Goal: Navigation & Orientation: Find specific page/section

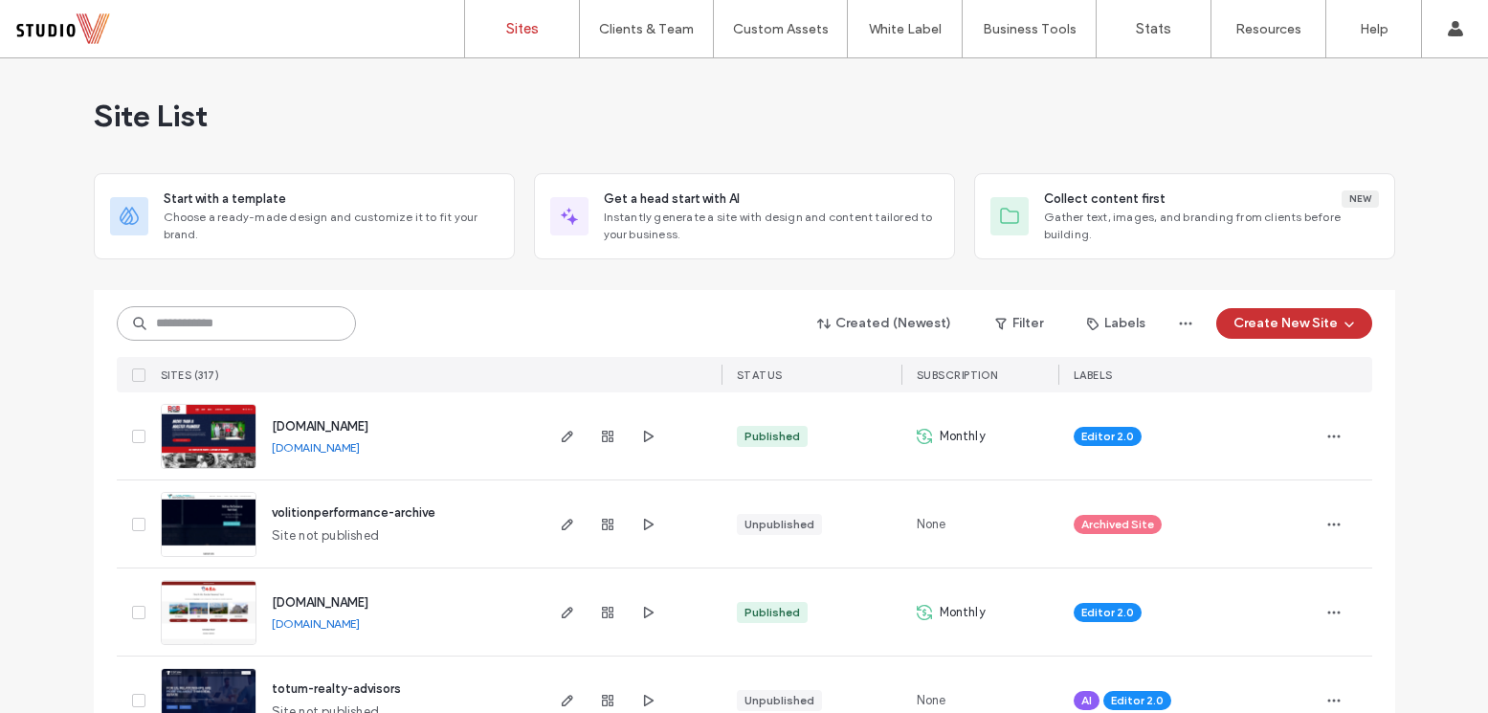
click at [186, 339] on input at bounding box center [236, 323] width 239 height 34
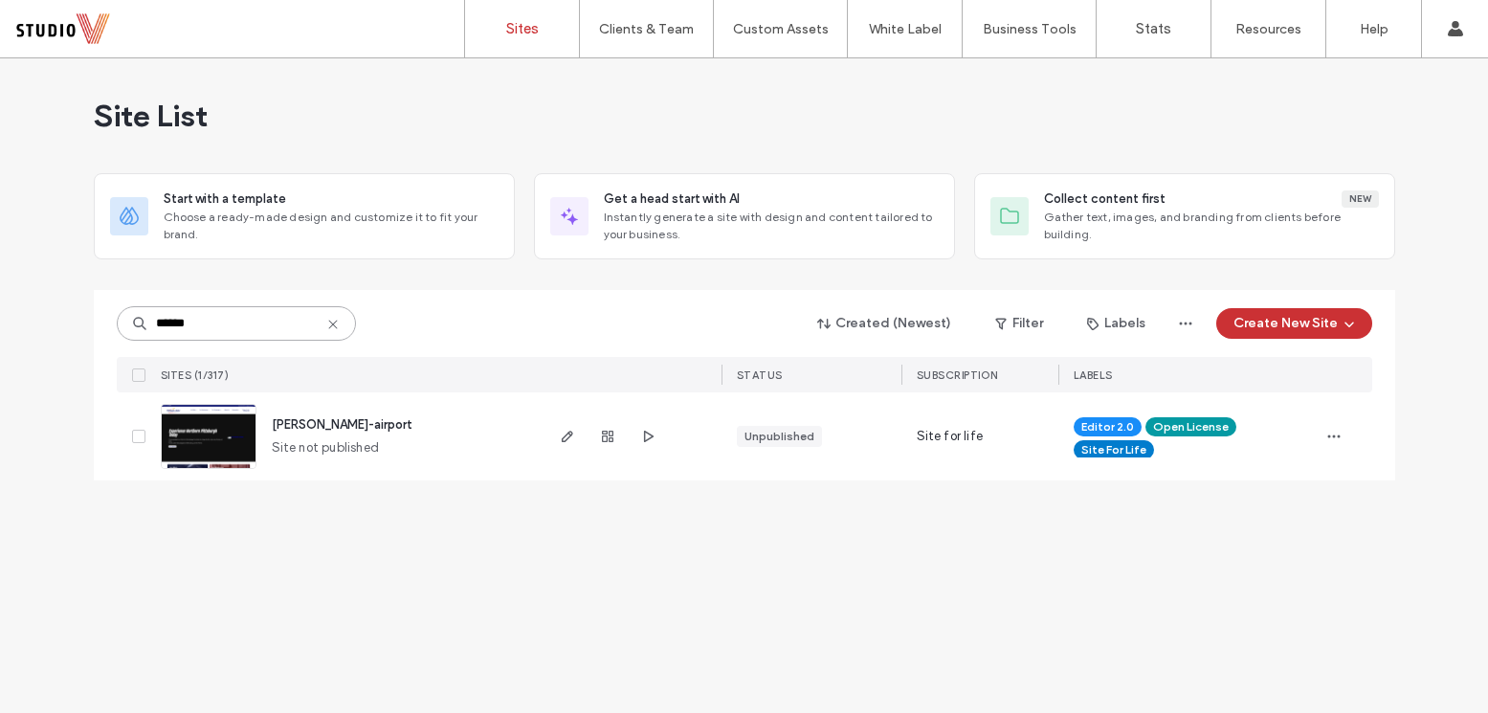
type input "******"
click at [553, 442] on div at bounding box center [631, 436] width 181 height 88
click at [568, 444] on span "button" at bounding box center [567, 436] width 23 height 23
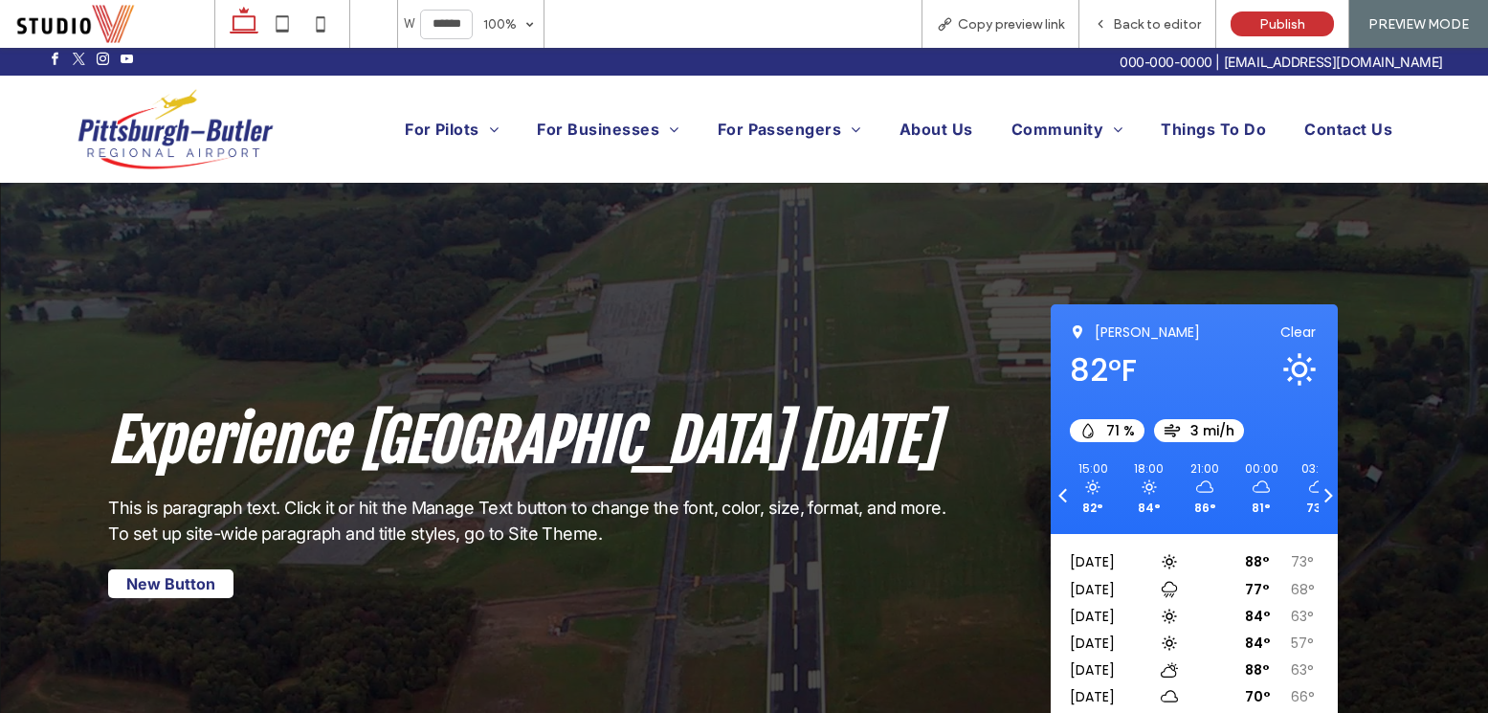
click at [456, 144] on link "Maps" at bounding box center [500, 151] width 191 height 45
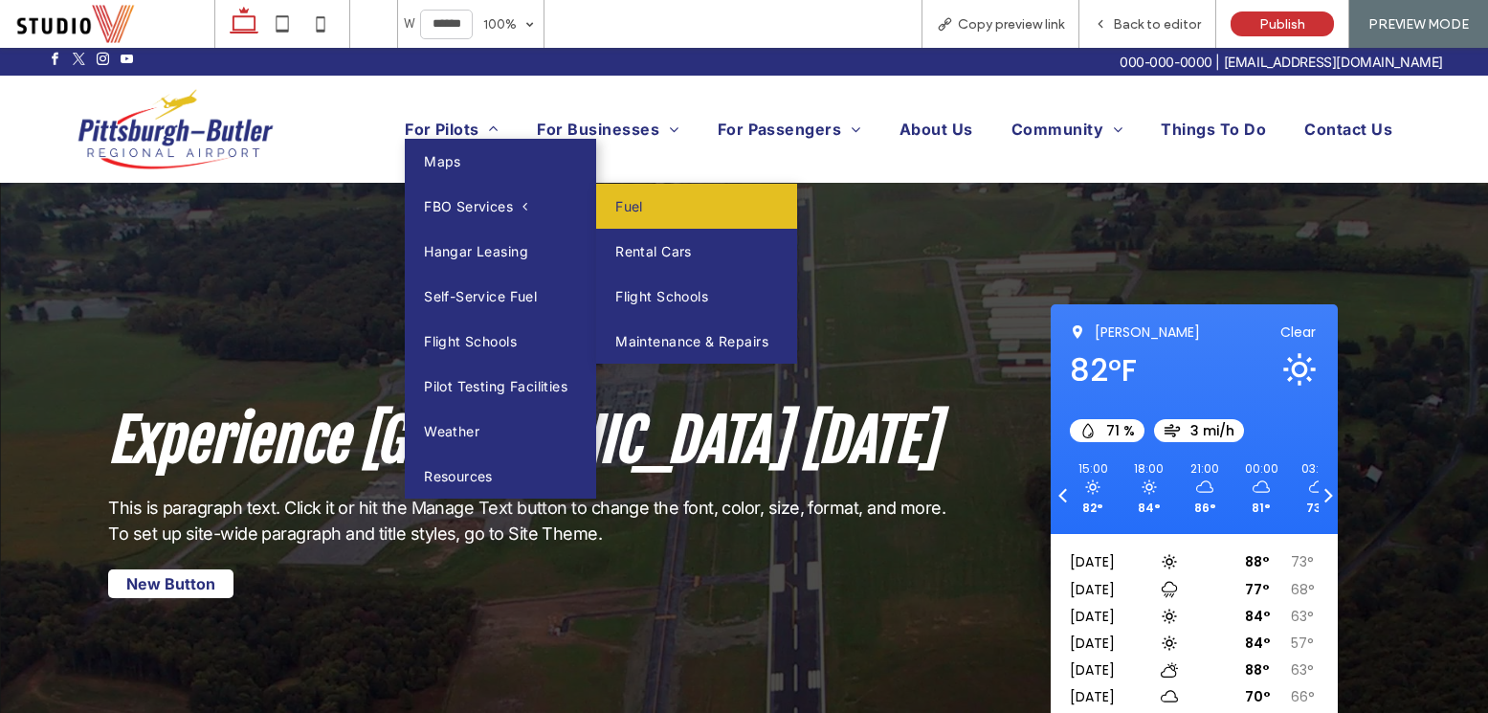
click at [657, 193] on link "Fuel" at bounding box center [696, 206] width 201 height 45
click at [648, 207] on link "Fuel" at bounding box center [696, 206] width 201 height 45
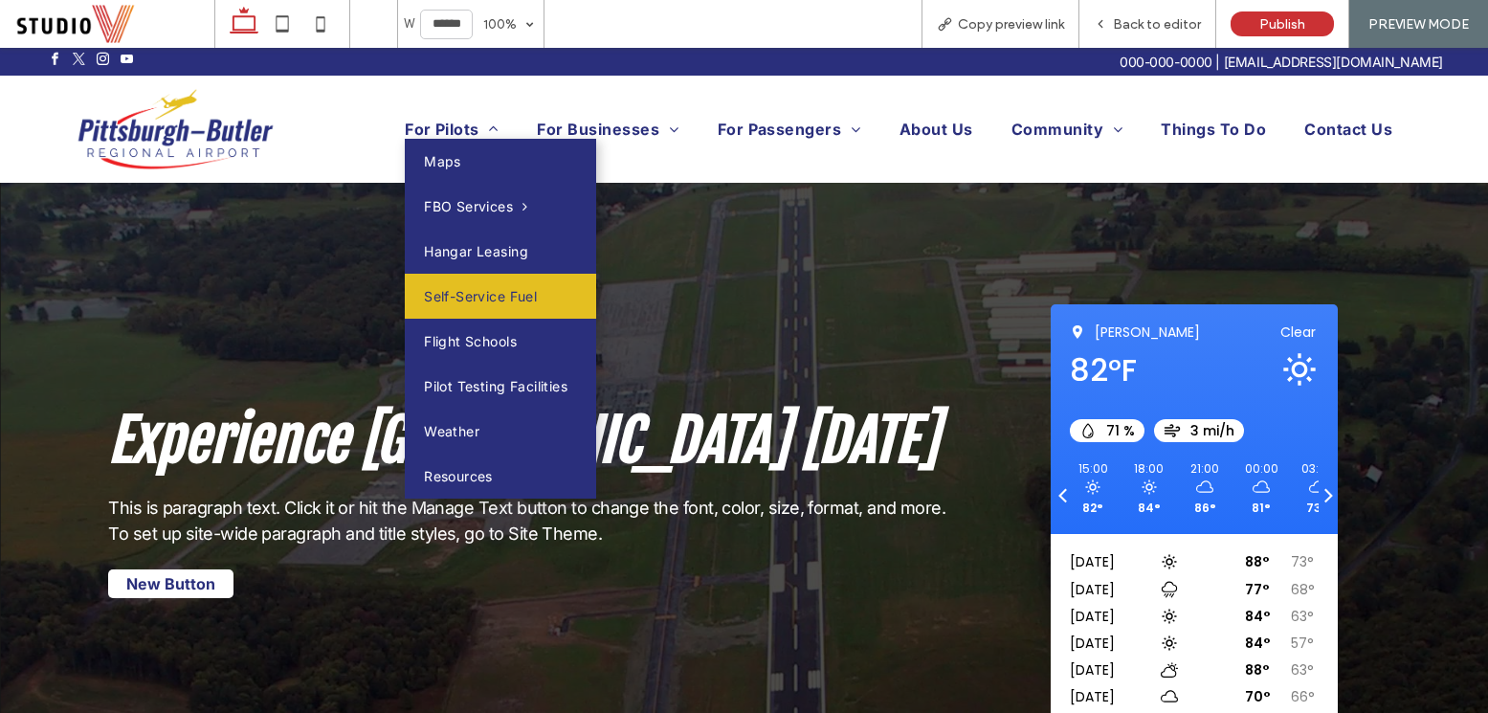
click at [501, 294] on span "Self-Service Fuel" at bounding box center [480, 296] width 113 height 16
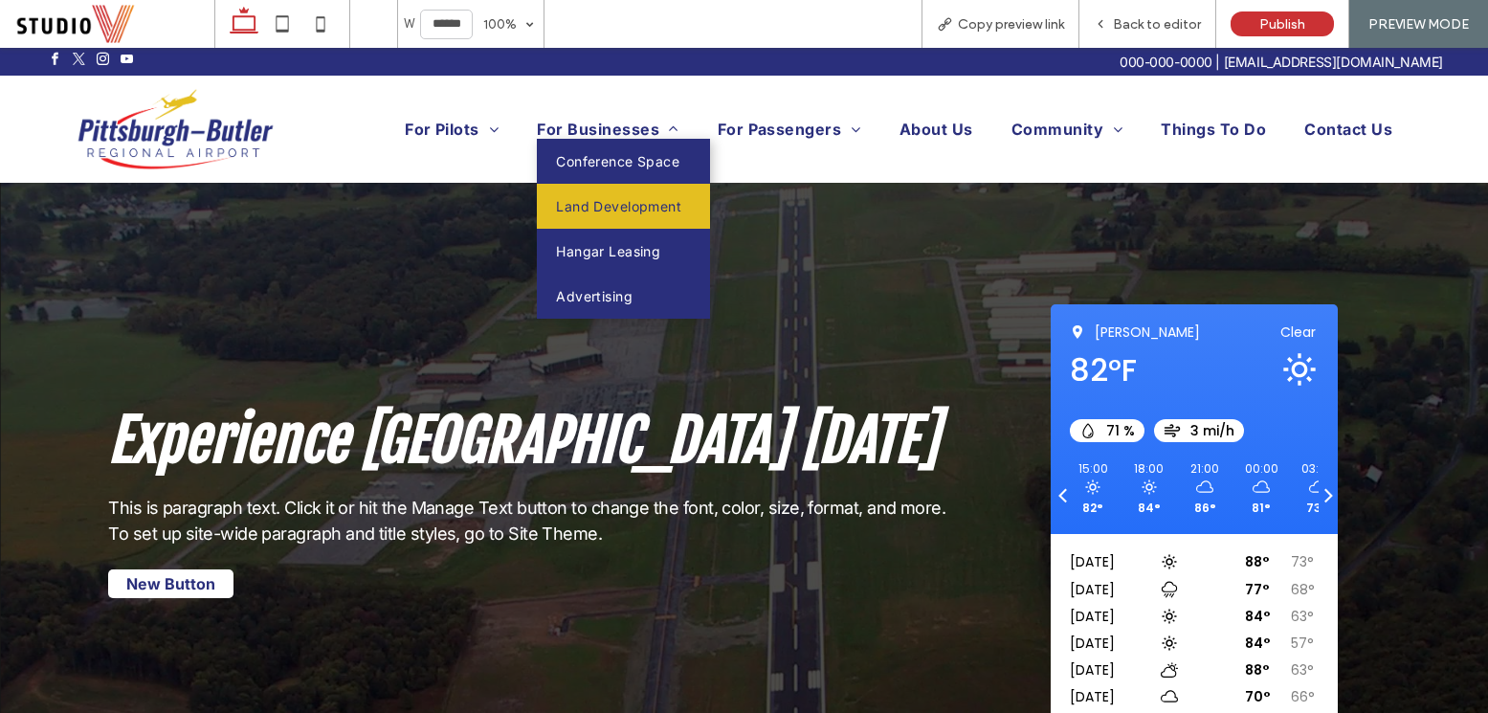
click at [608, 207] on span "Land Development" at bounding box center [618, 206] width 125 height 16
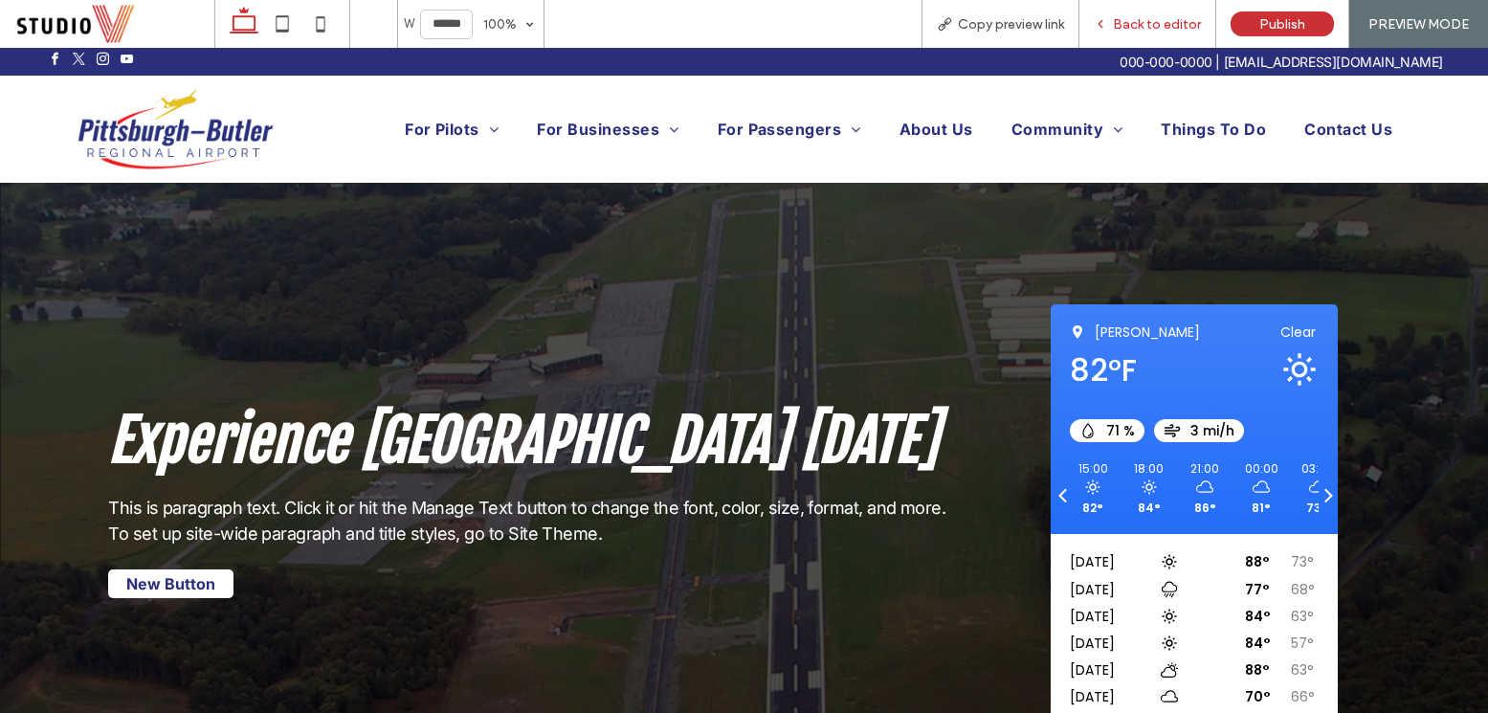
click at [1162, 29] on span "Back to editor" at bounding box center [1157, 24] width 88 height 16
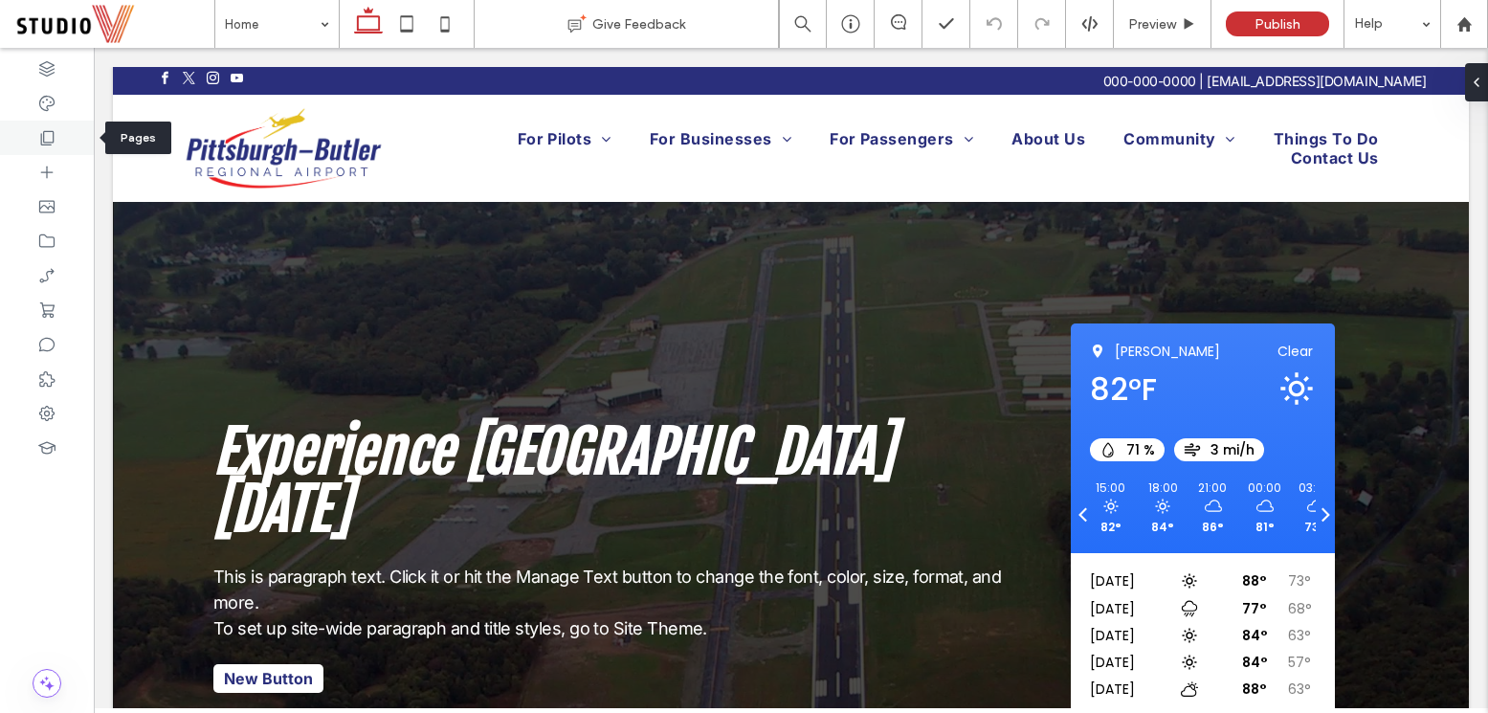
click at [48, 146] on icon at bounding box center [46, 137] width 19 height 19
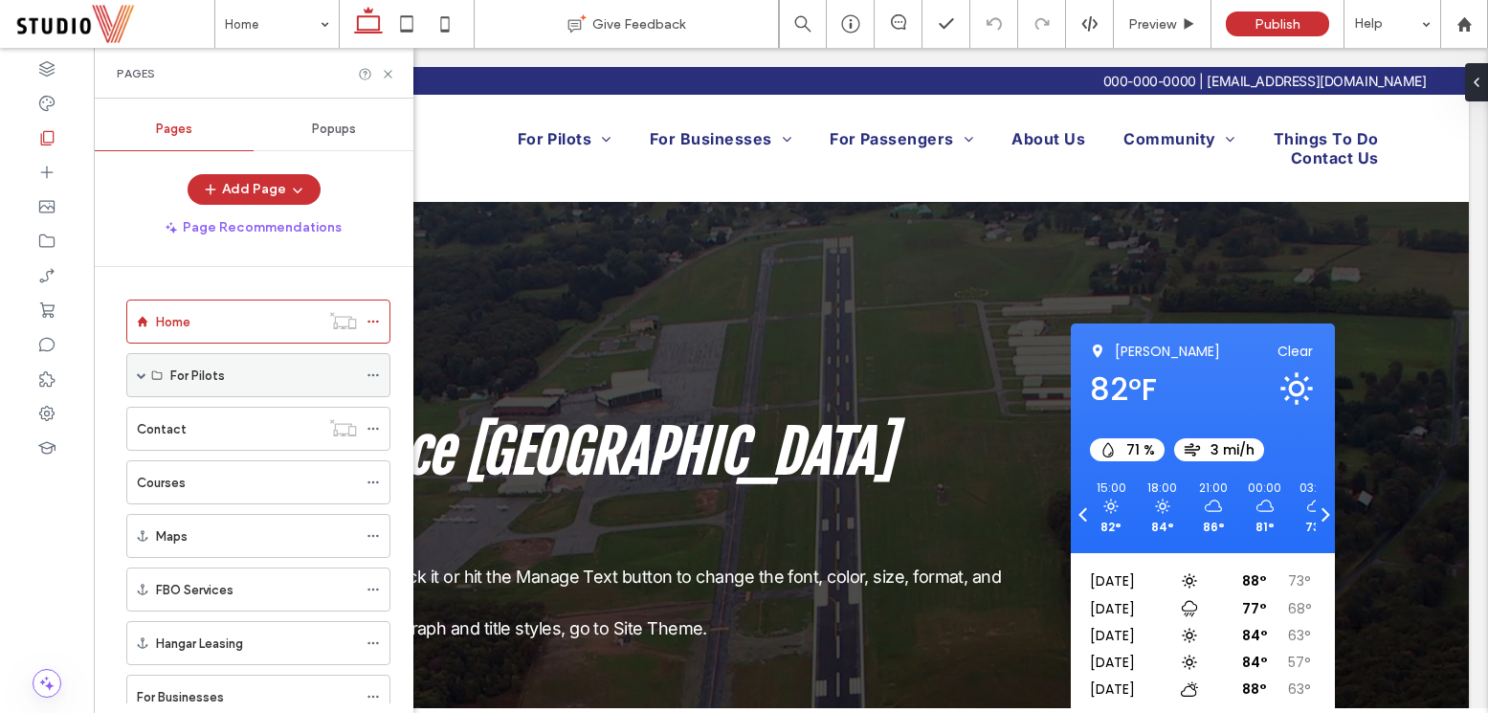
click at [140, 376] on span at bounding box center [142, 375] width 10 height 10
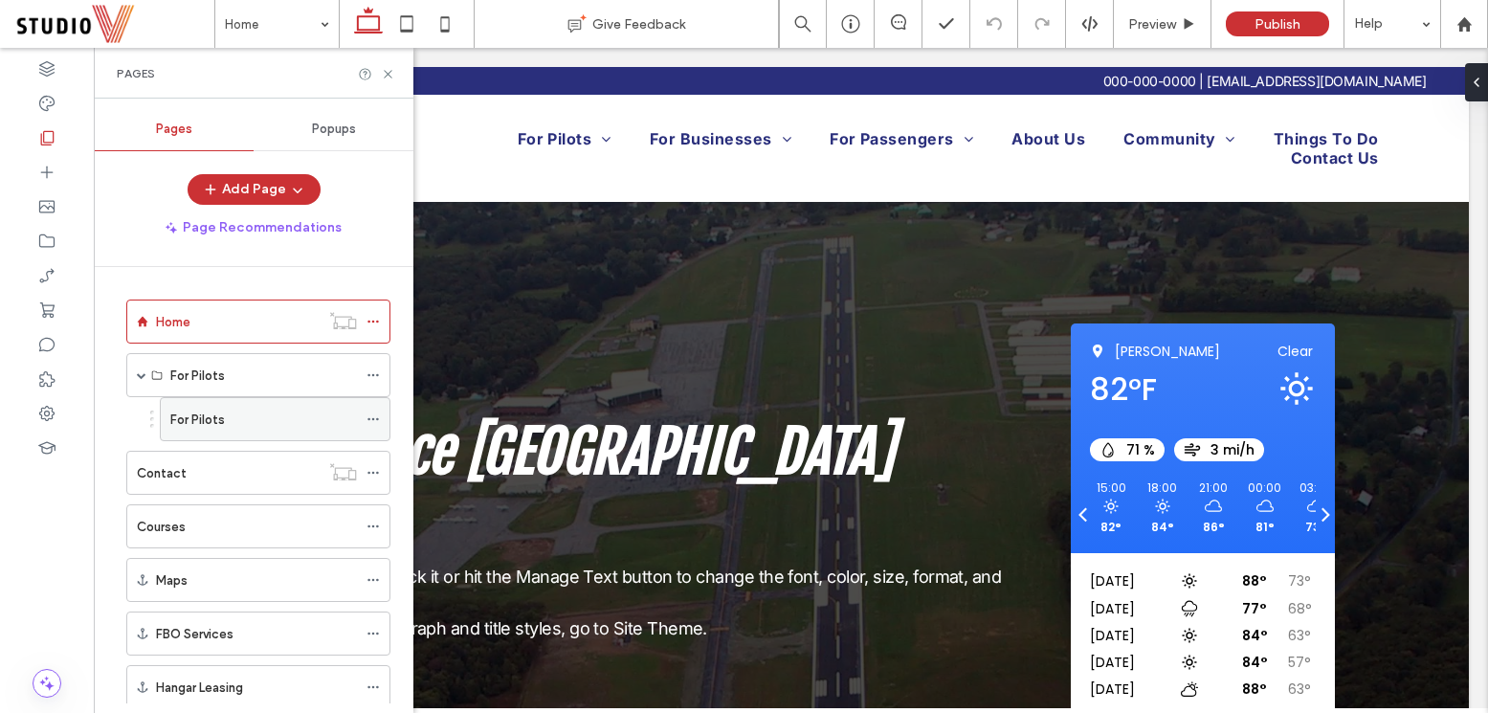
click at [216, 422] on label "For Pilots" at bounding box center [197, 419] width 55 height 33
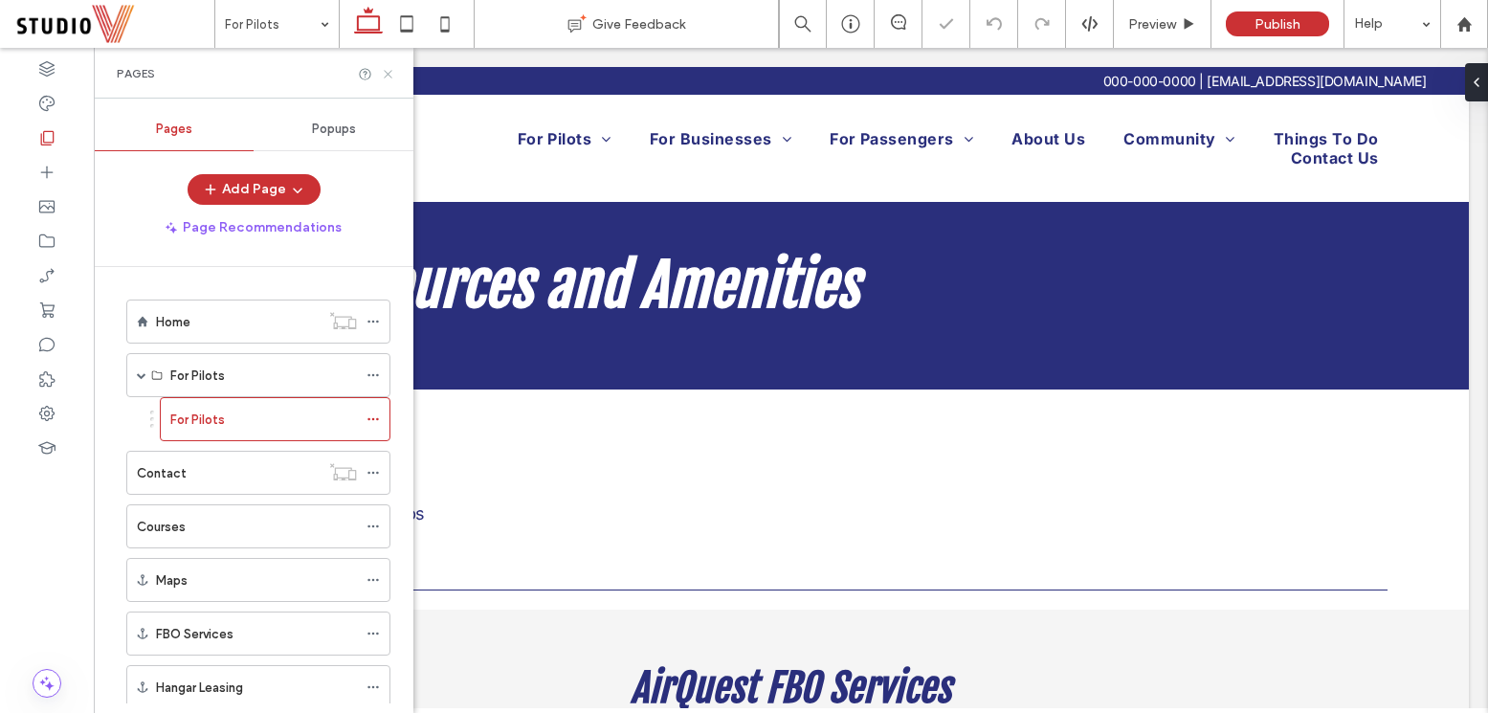
click at [391, 75] on icon at bounding box center [388, 74] width 14 height 14
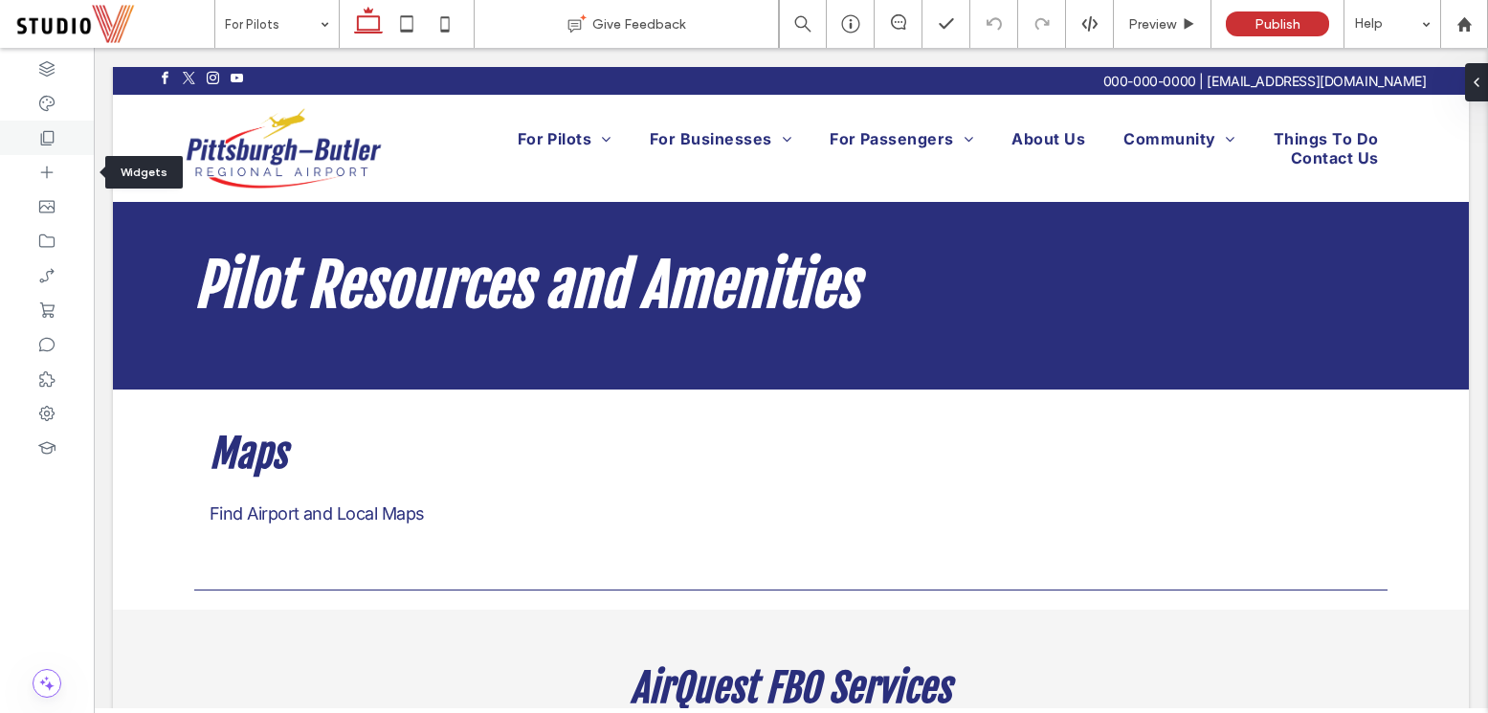
click at [52, 152] on div at bounding box center [47, 138] width 94 height 34
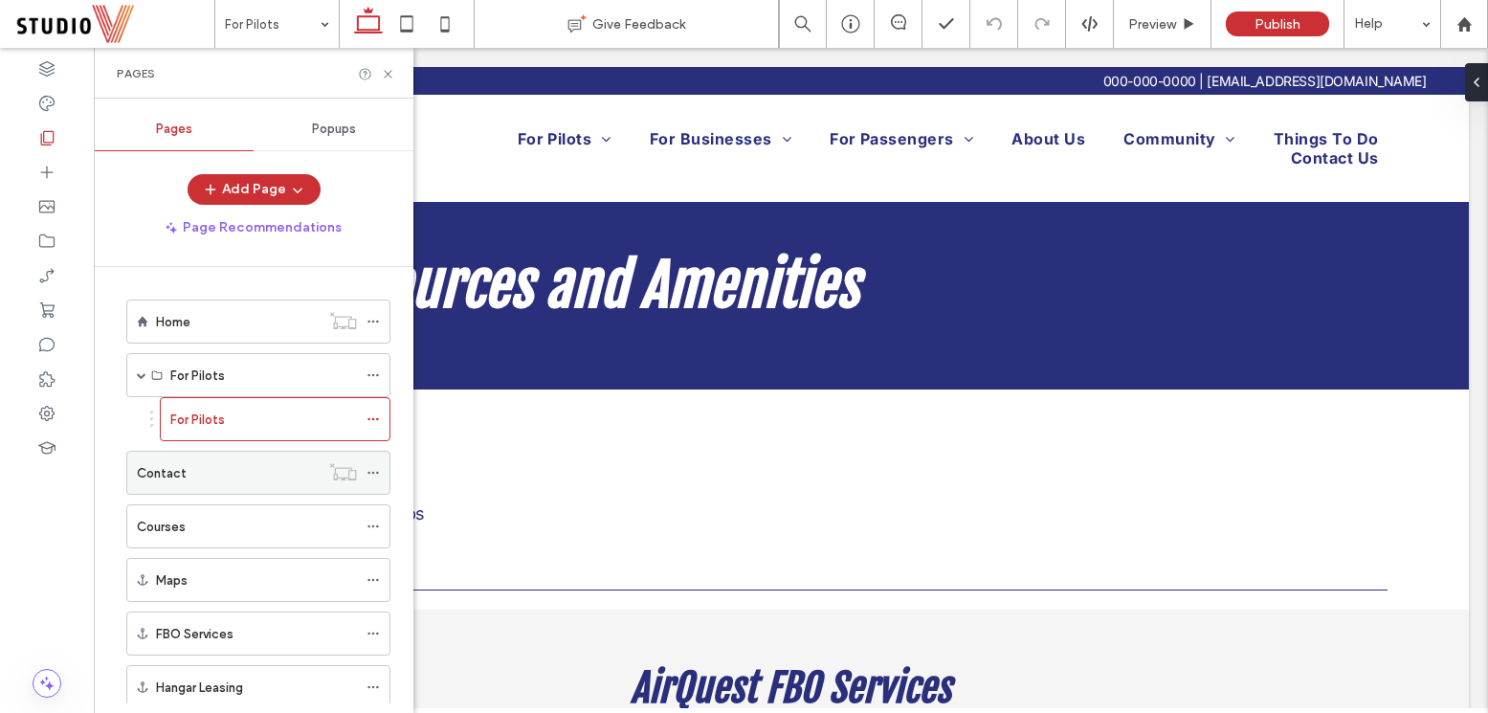
click at [191, 478] on div "Contact" at bounding box center [228, 473] width 183 height 20
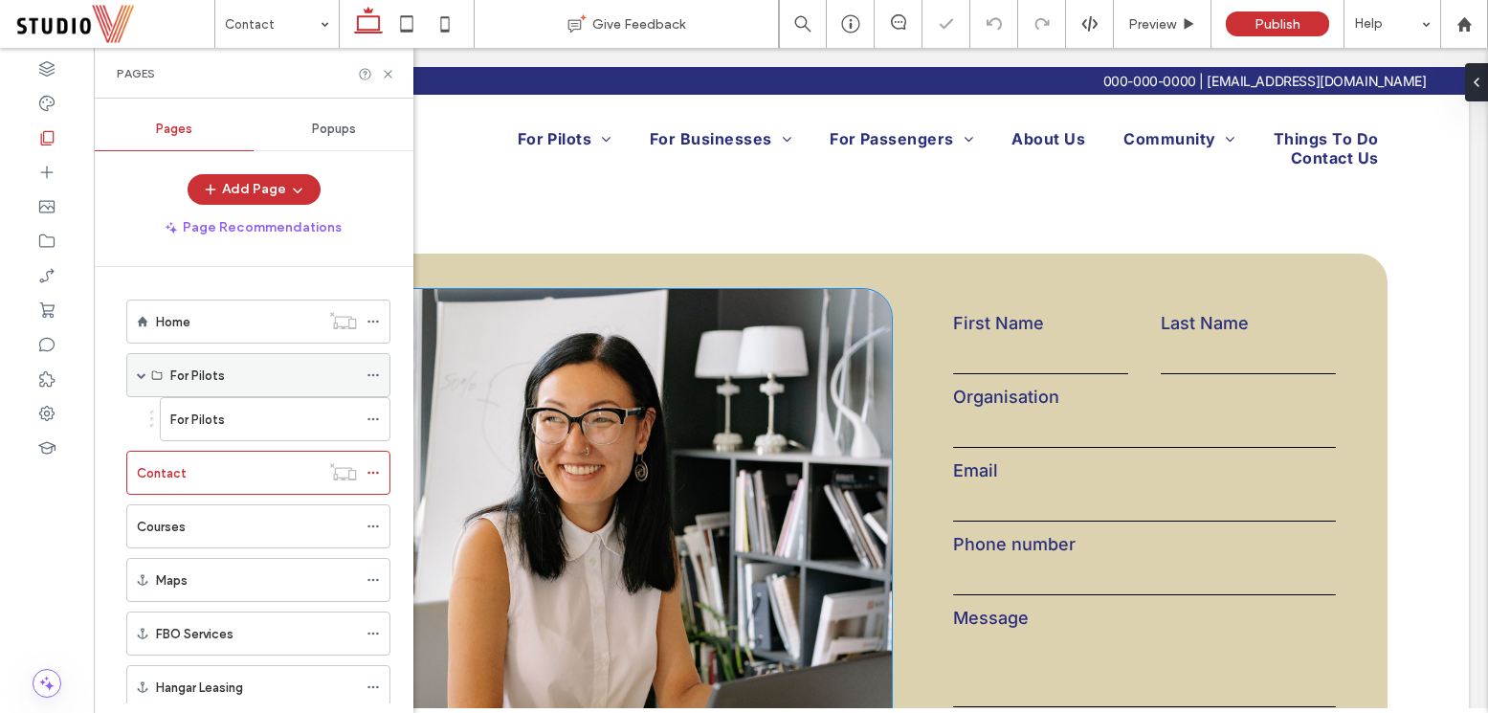
scroll to position [267, 0]
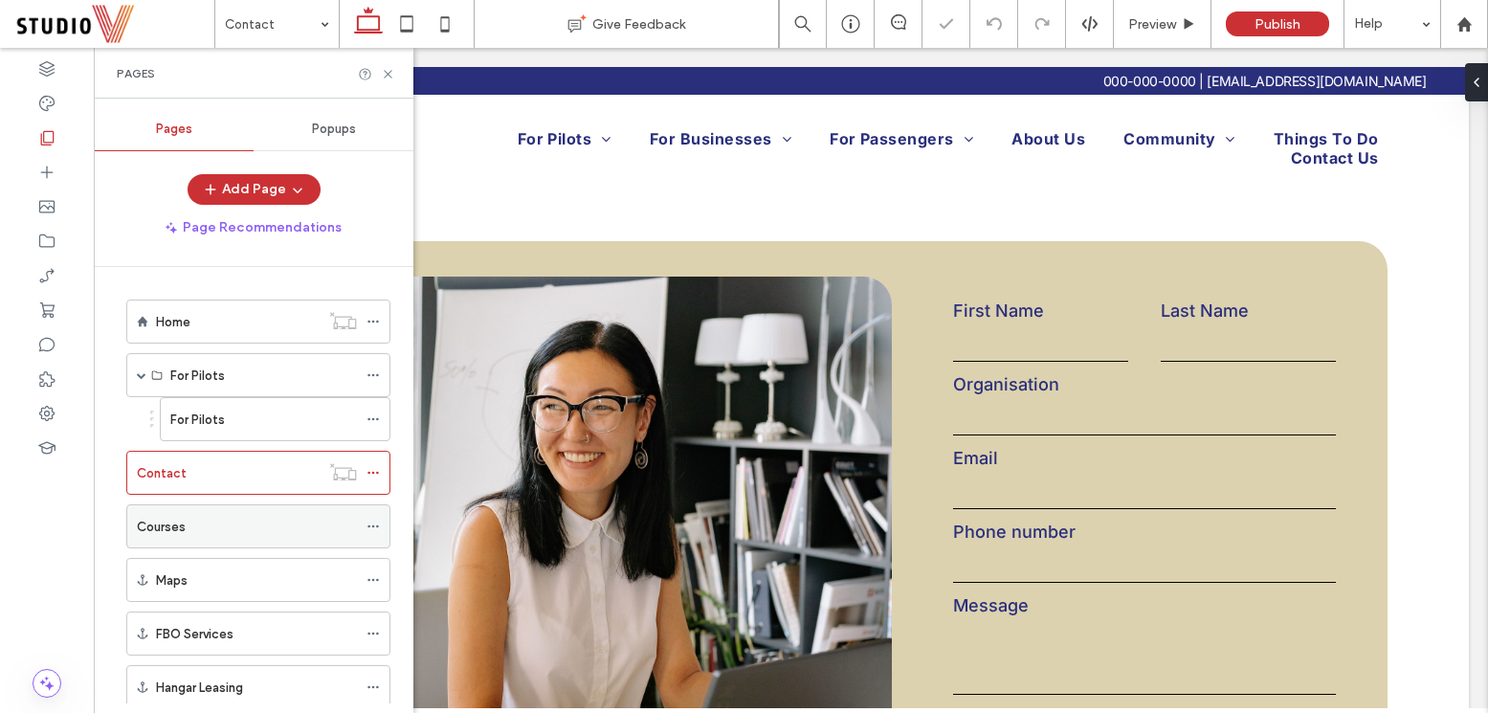
click at [207, 511] on div "Courses" at bounding box center [247, 526] width 220 height 42
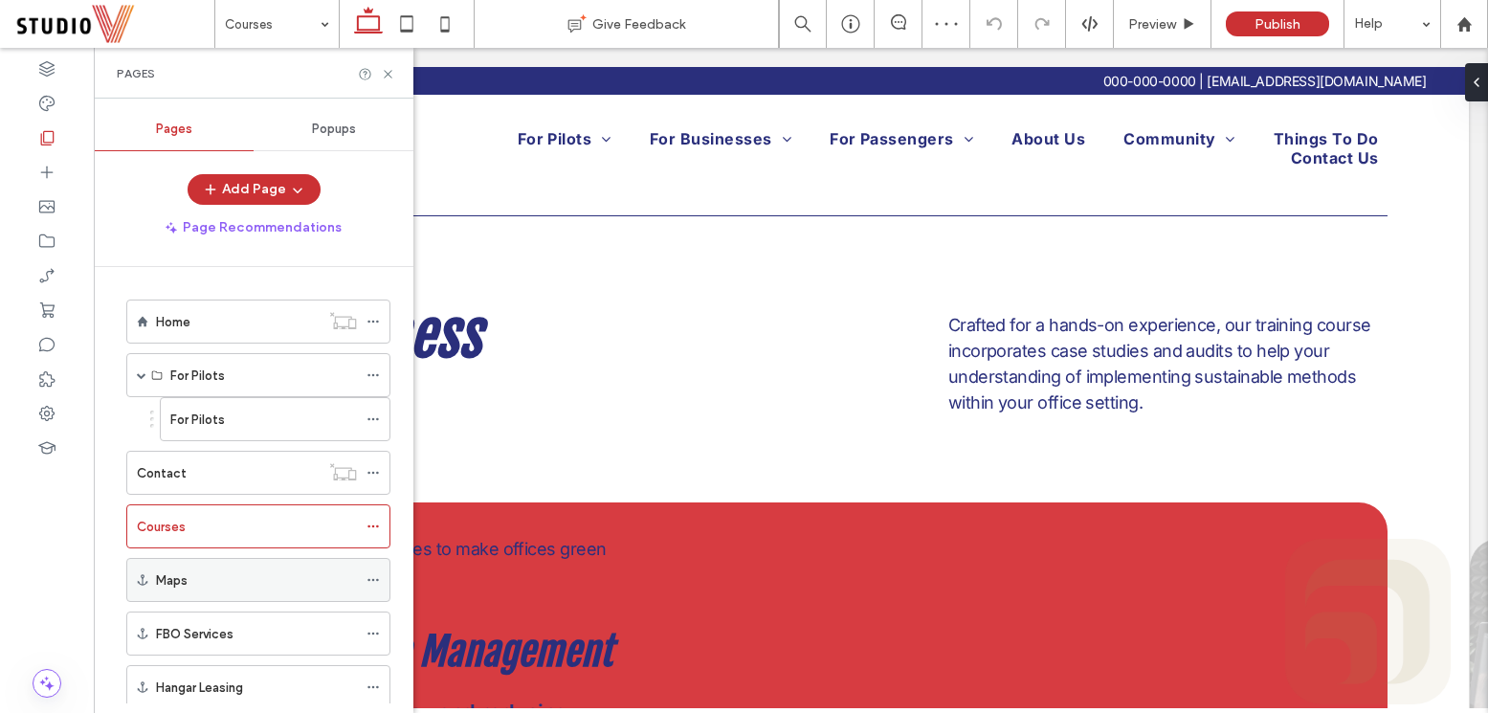
click at [211, 579] on div "Maps" at bounding box center [256, 580] width 201 height 20
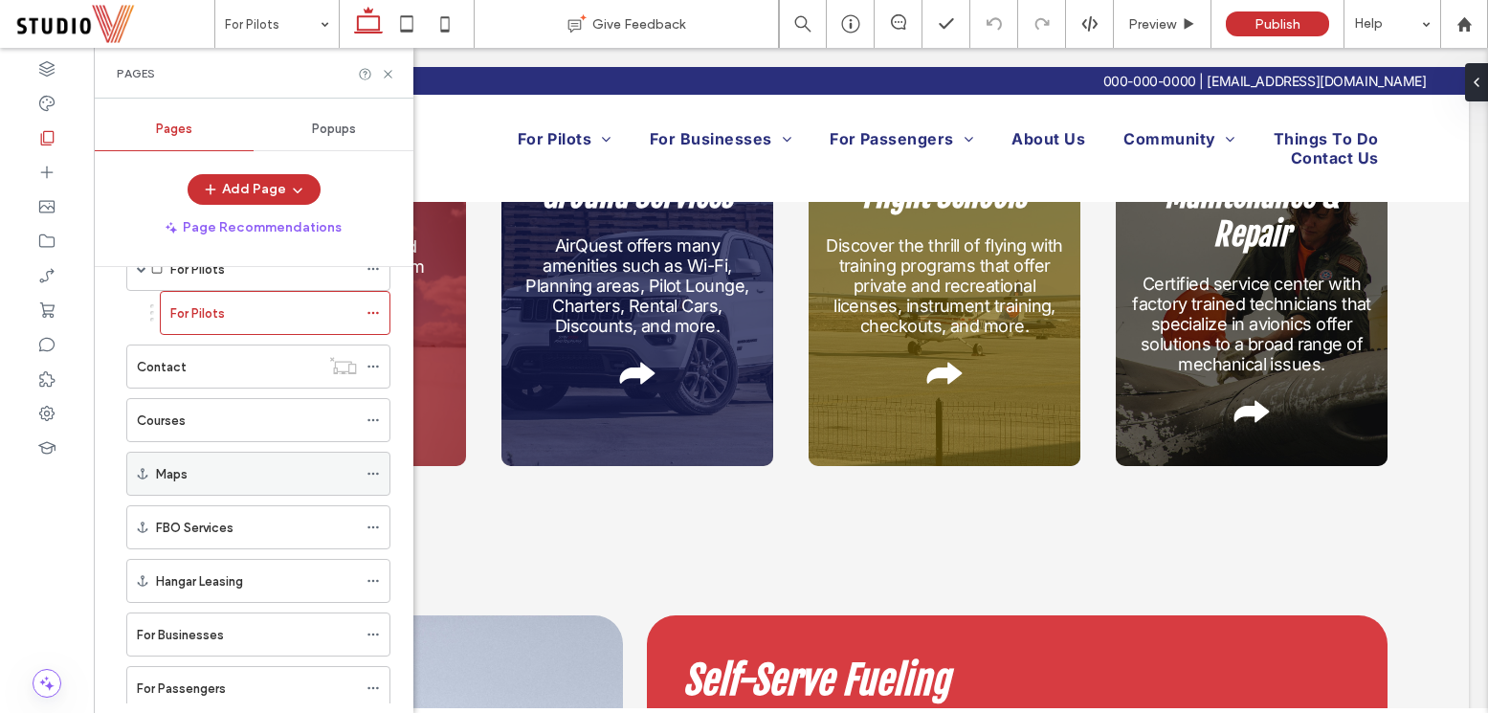
scroll to position [110, 0]
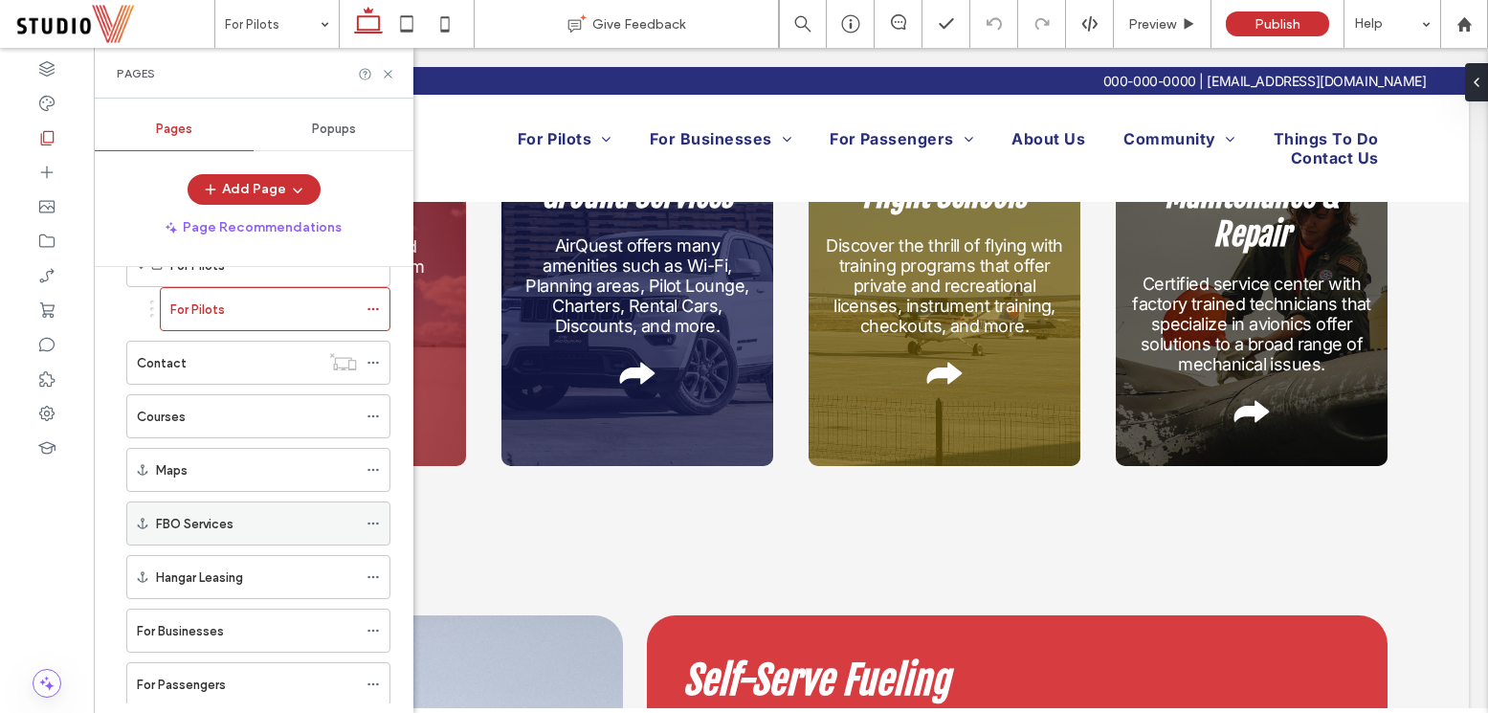
click at [218, 526] on label "FBO Services" at bounding box center [195, 523] width 78 height 33
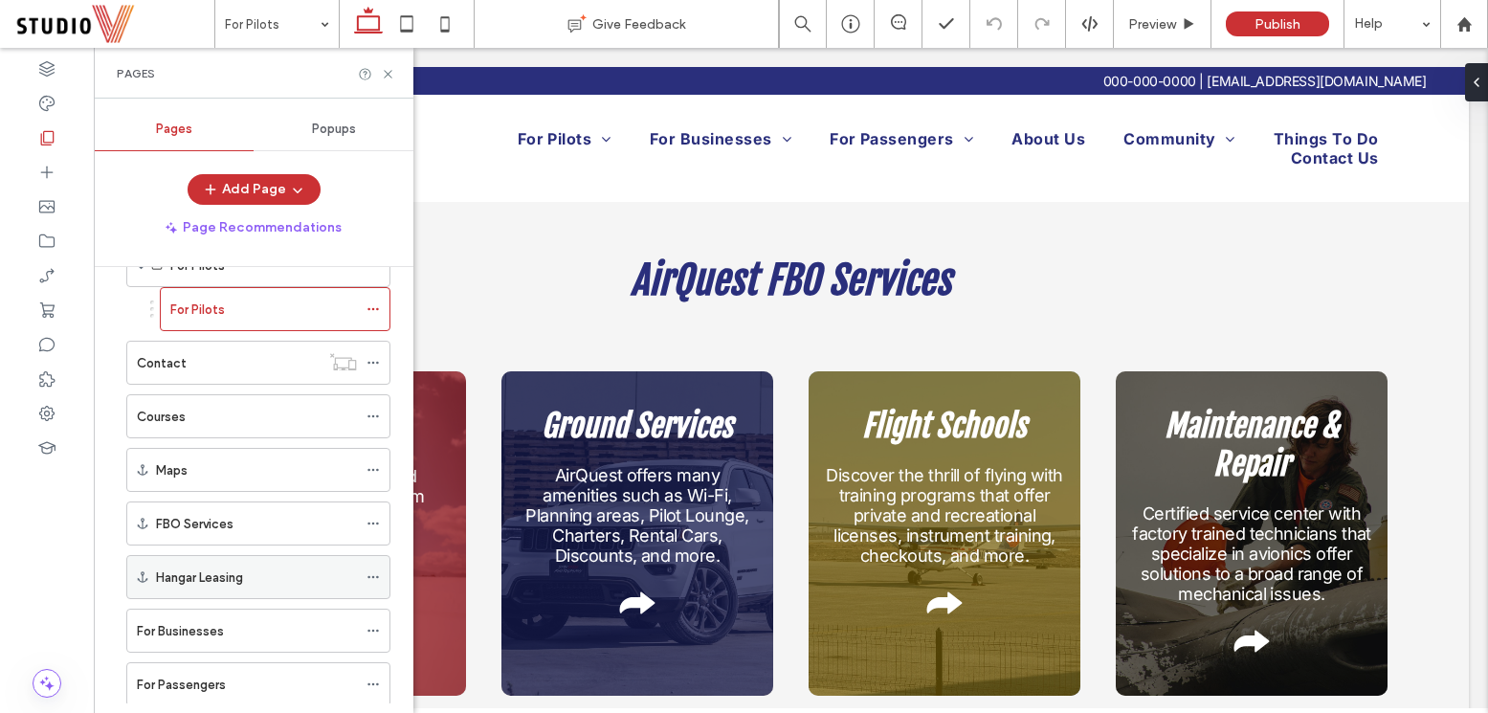
scroll to position [165, 0]
click at [182, 582] on label "For Businesses" at bounding box center [180, 576] width 87 height 33
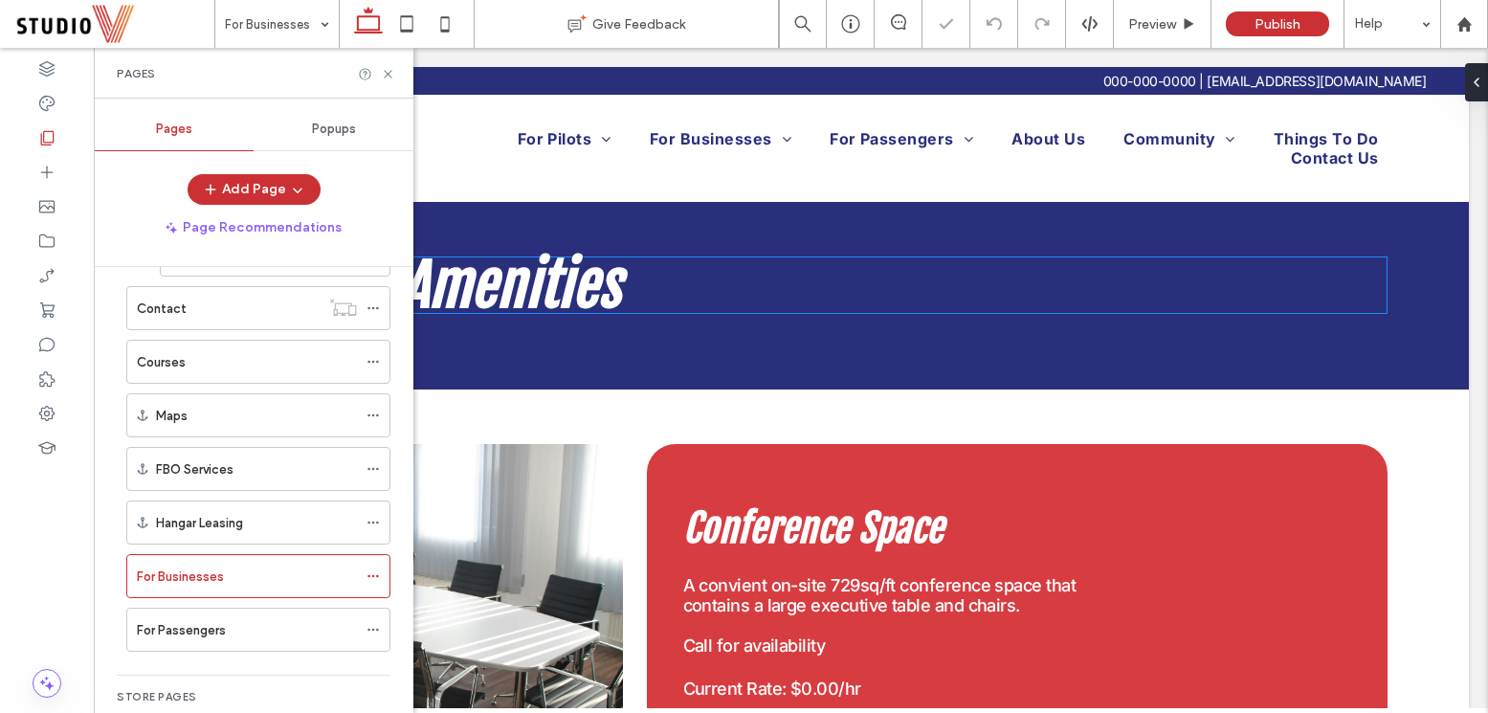
click at [531, 300] on span "Business Amenities" at bounding box center [407, 285] width 427 height 73
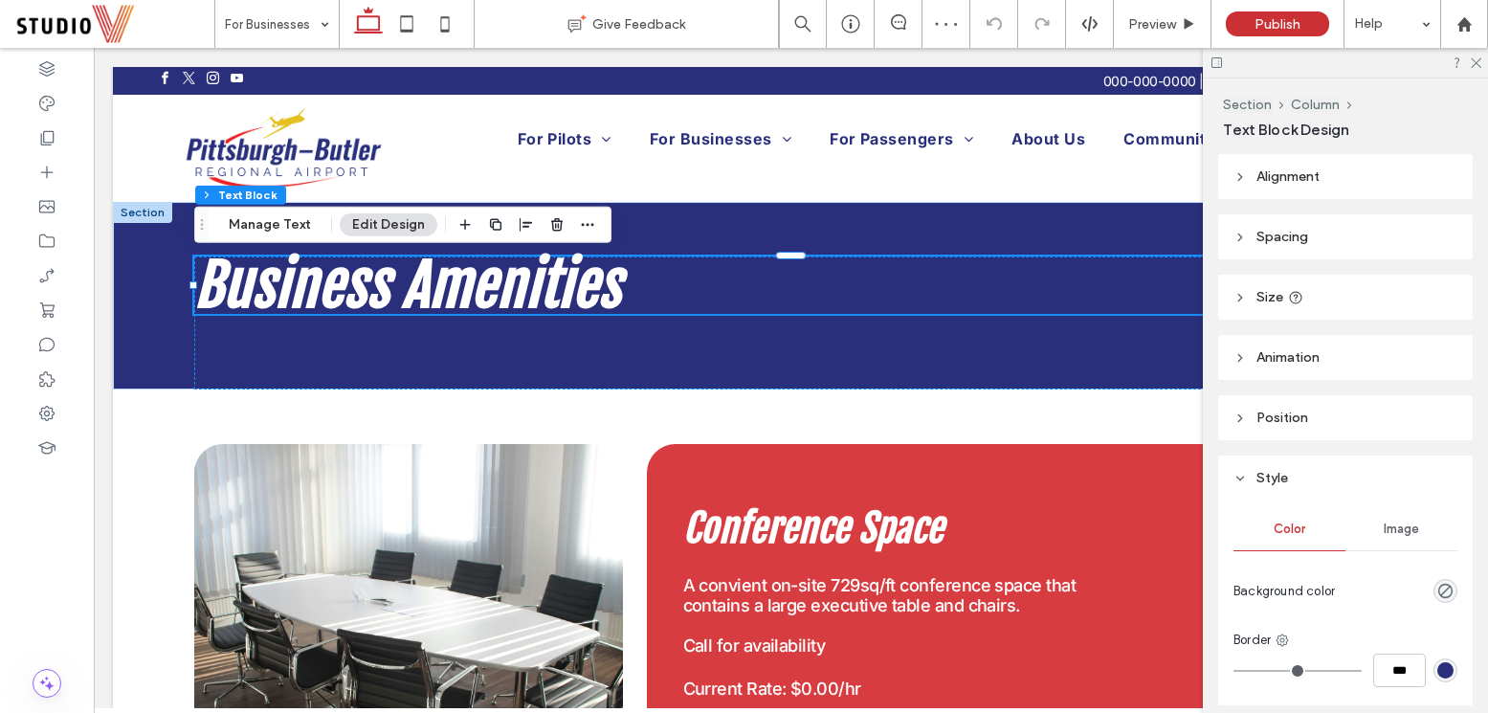
click at [1466, 56] on div at bounding box center [1345, 63] width 285 height 30
click at [1481, 62] on div at bounding box center [1345, 63] width 285 height 30
click at [1478, 62] on icon at bounding box center [1475, 62] width 12 height 12
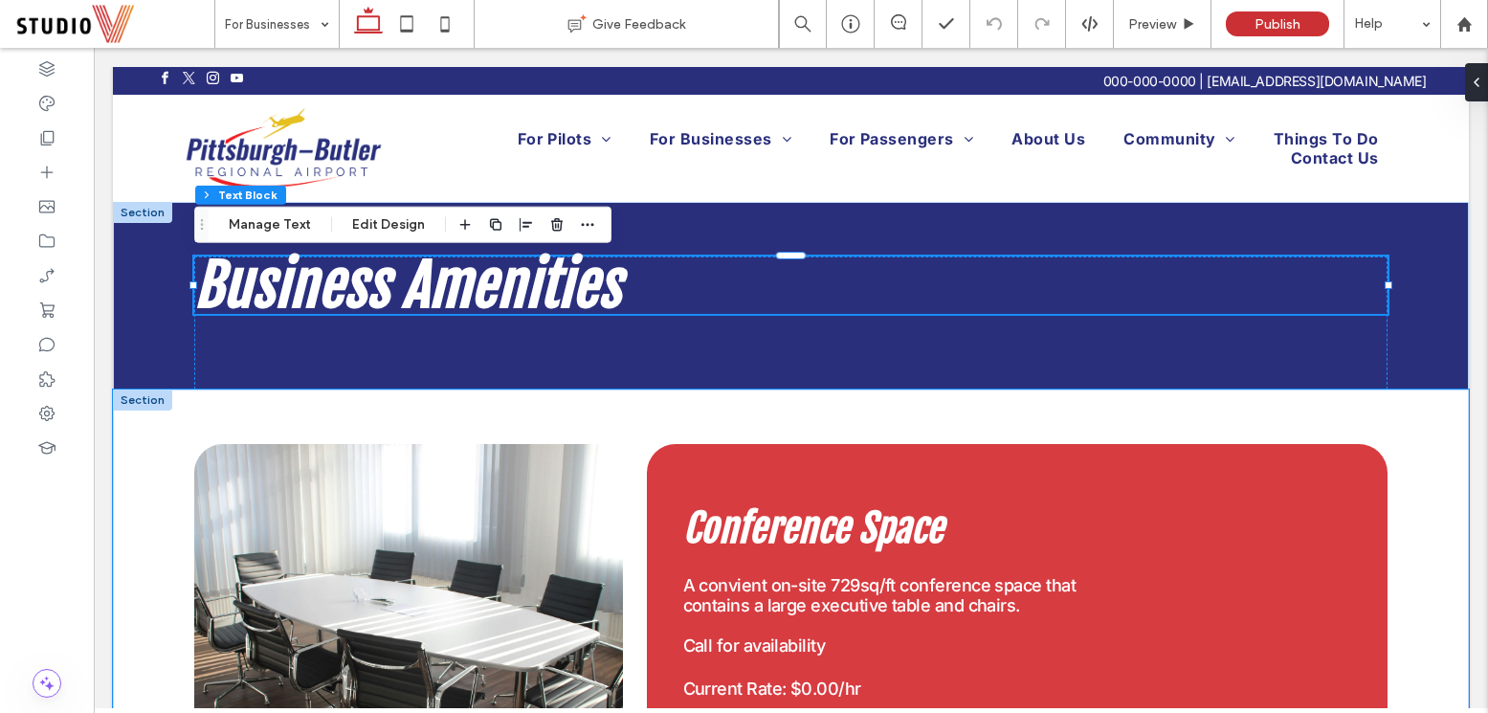
click at [1236, 421] on div "Conference Space A convient on-site 729sq/ft conference space that contains a l…" at bounding box center [791, 642] width 1356 height 506
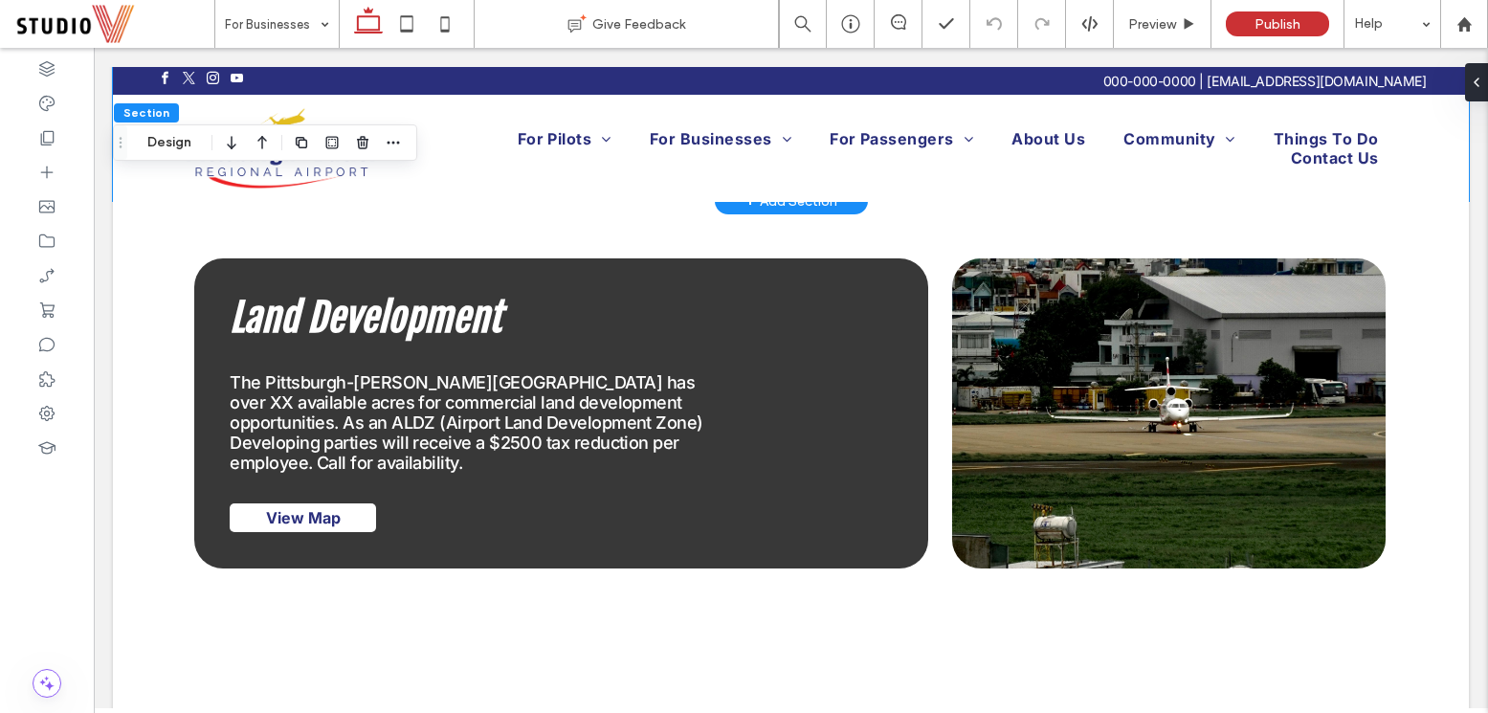
scroll to position [498, 0]
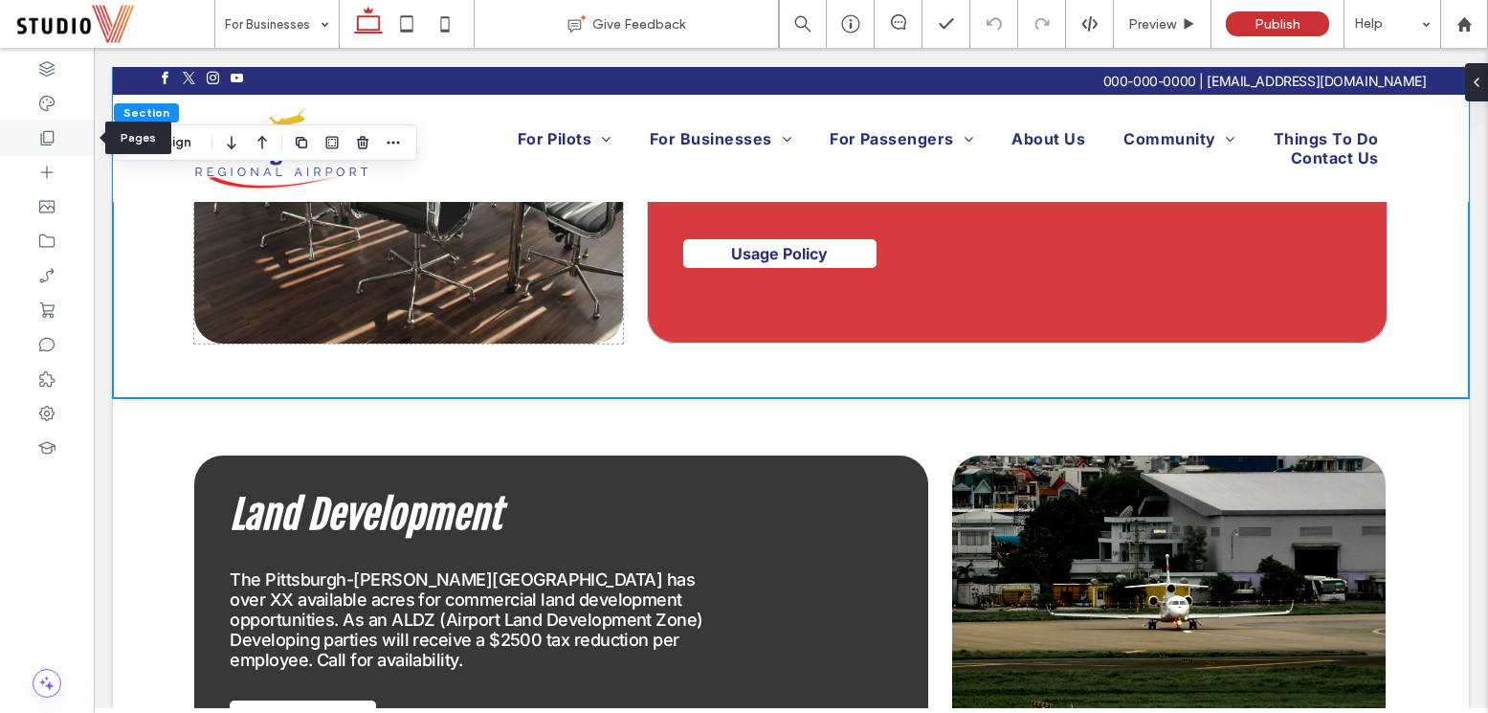
click at [65, 145] on div at bounding box center [47, 138] width 94 height 34
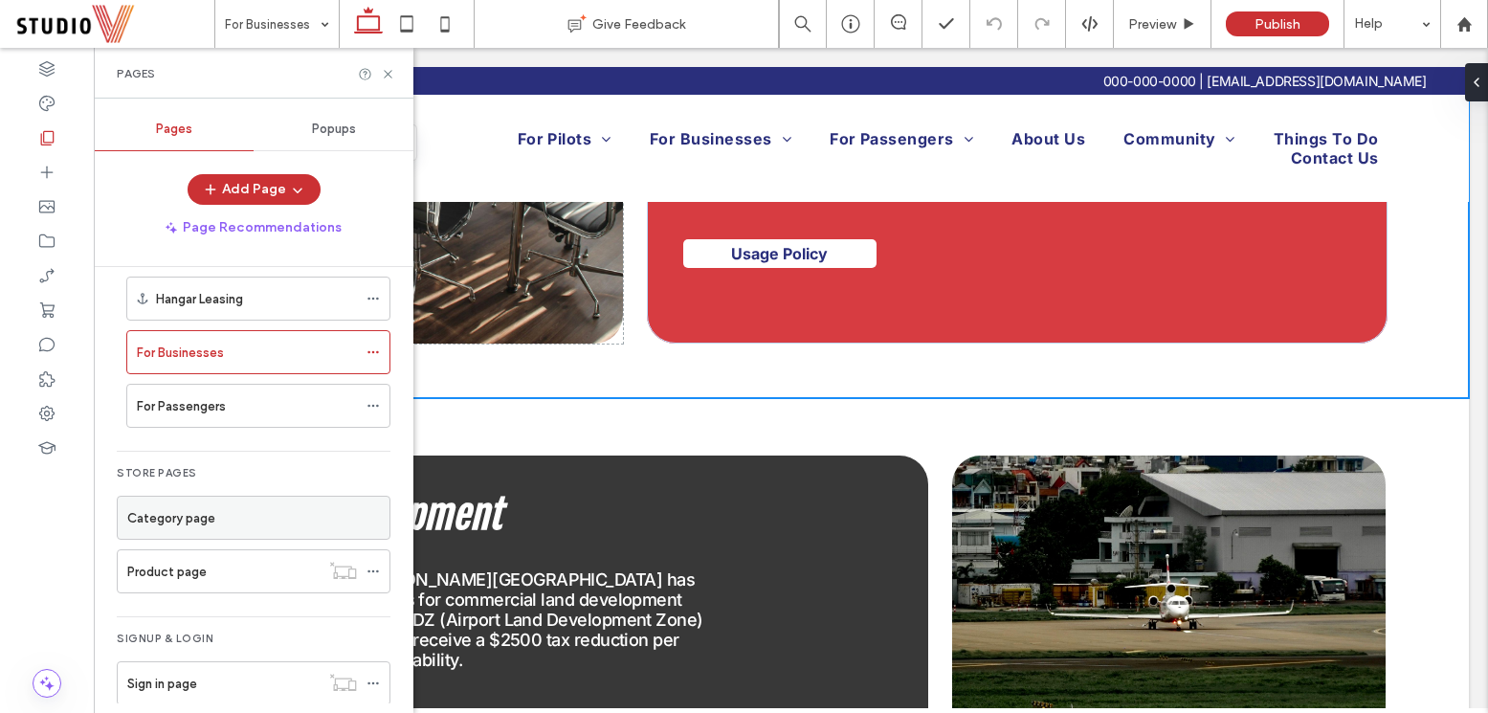
scroll to position [415, 0]
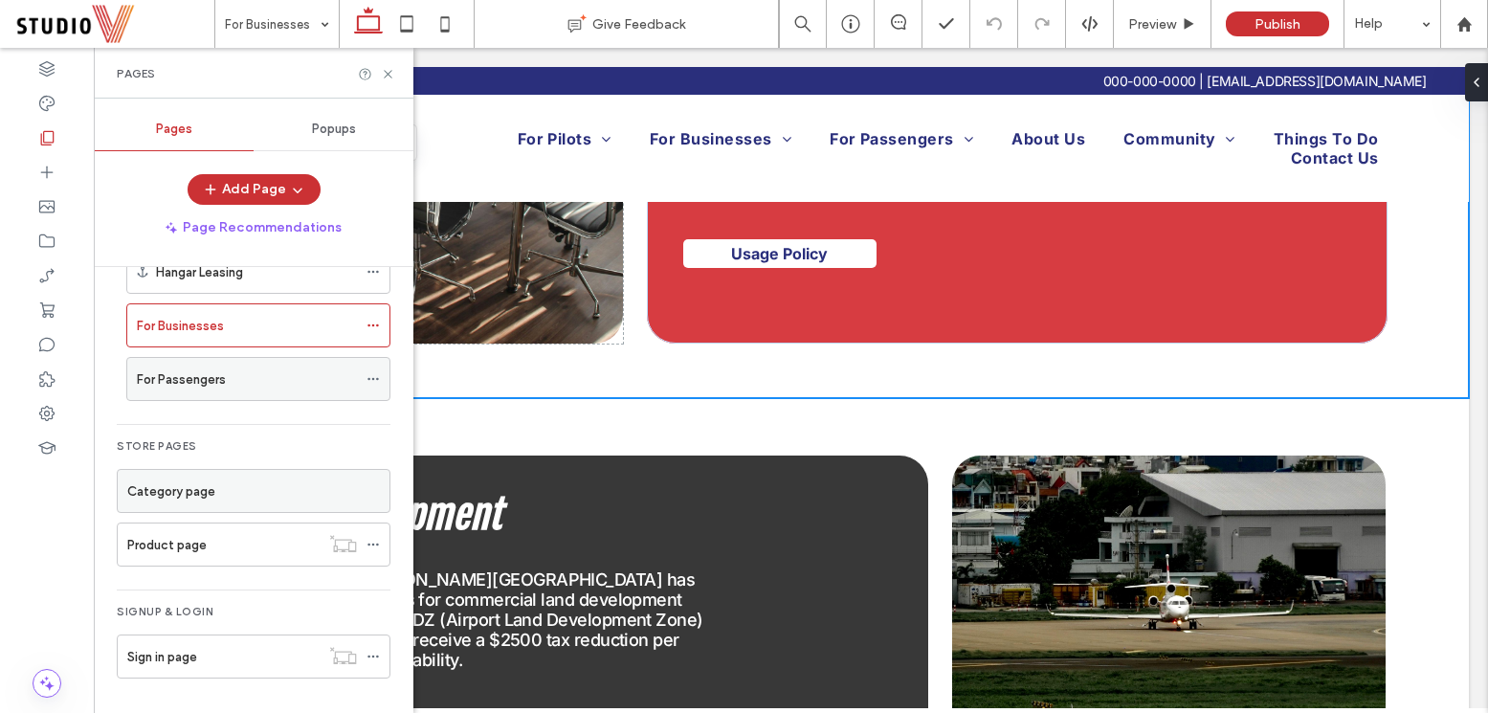
click at [241, 373] on div "For Passengers" at bounding box center [247, 379] width 220 height 20
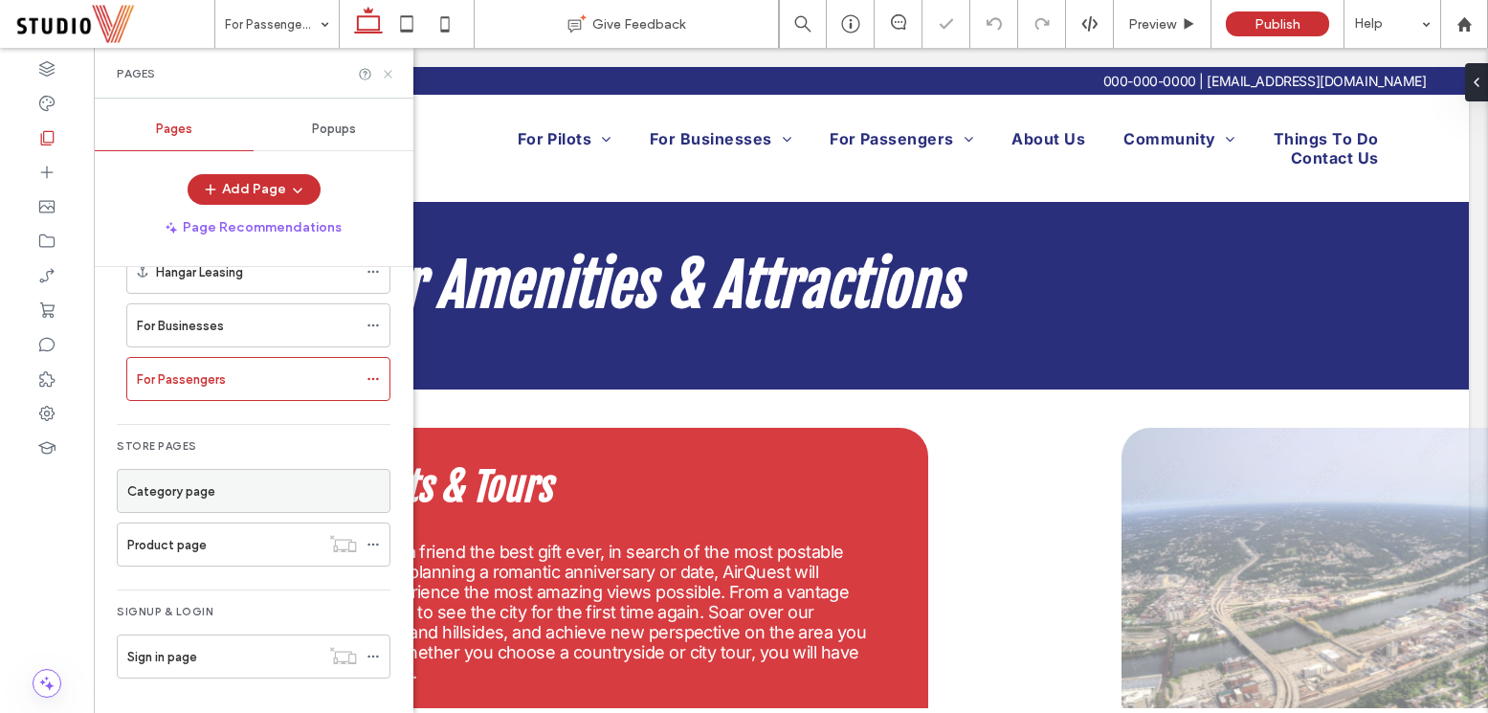
click at [384, 71] on icon at bounding box center [388, 74] width 14 height 14
